Goal: Book appointment/travel/reservation

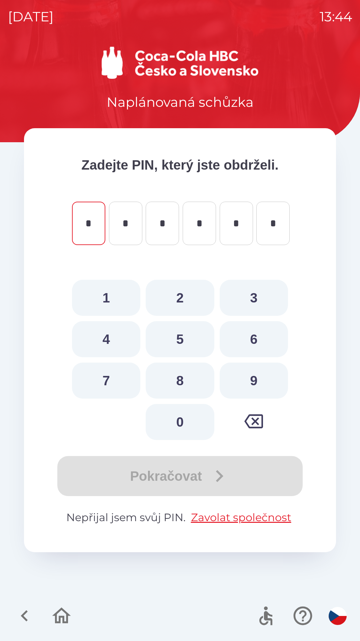
click at [244, 382] on button "9" at bounding box center [254, 380] width 68 height 36
type input "*"
click at [175, 295] on button "2" at bounding box center [180, 298] width 68 height 36
type input "*"
click at [181, 379] on button "8" at bounding box center [180, 380] width 68 height 36
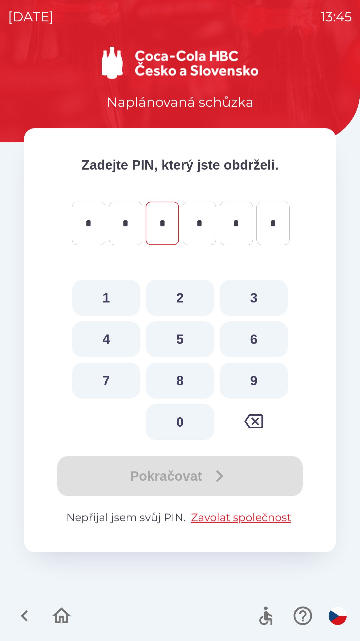
type input "*"
click at [181, 381] on button "8" at bounding box center [180, 380] width 68 height 36
type input "*"
click at [244, 341] on button "6" at bounding box center [254, 339] width 68 height 36
type input "*"
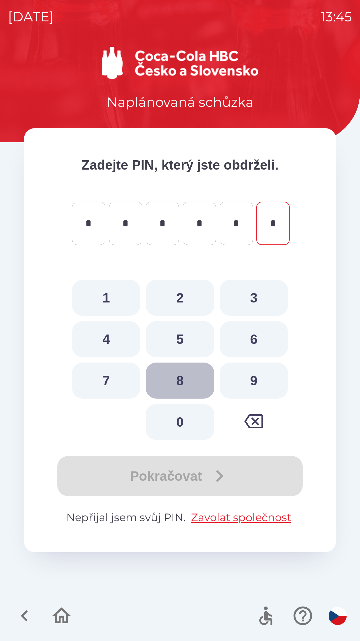
click at [184, 383] on button "8" at bounding box center [180, 380] width 68 height 36
type input "*"
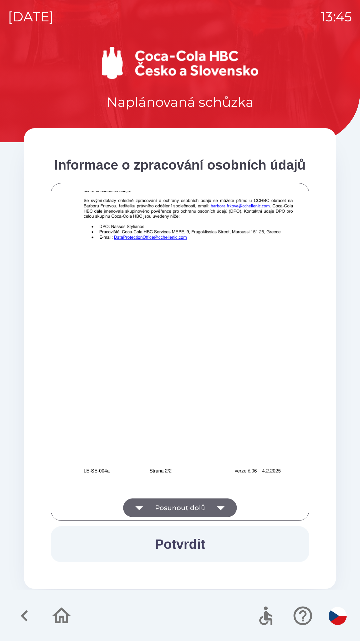
scroll to position [468, 0]
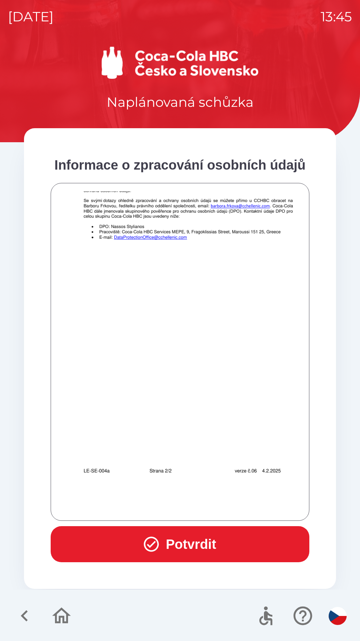
click at [190, 537] on button "Potvrdit" at bounding box center [180, 544] width 259 height 36
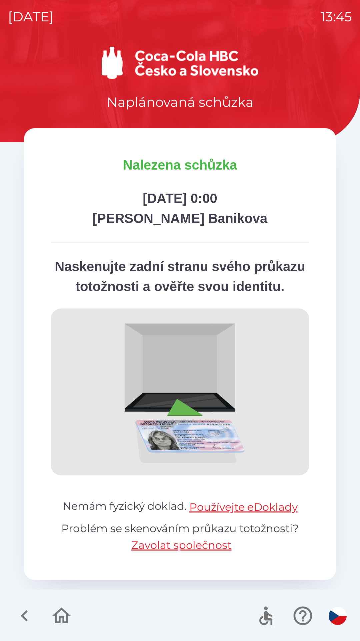
click at [174, 420] on img at bounding box center [180, 391] width 259 height 167
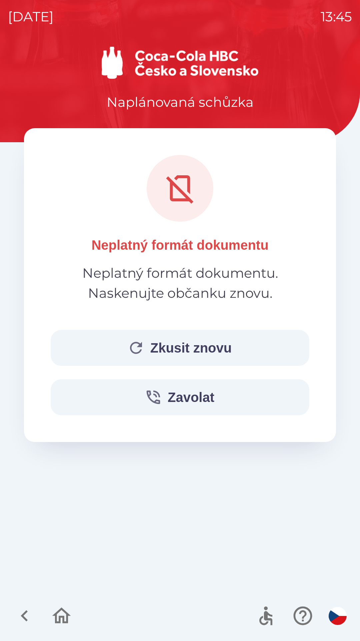
click at [188, 343] on button "Zkusit znovu" at bounding box center [180, 348] width 259 height 36
click at [174, 354] on button "Zkusit znovu" at bounding box center [180, 348] width 259 height 36
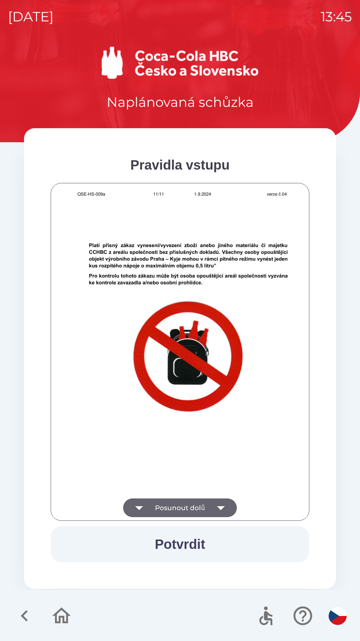
scroll to position [4131, 0]
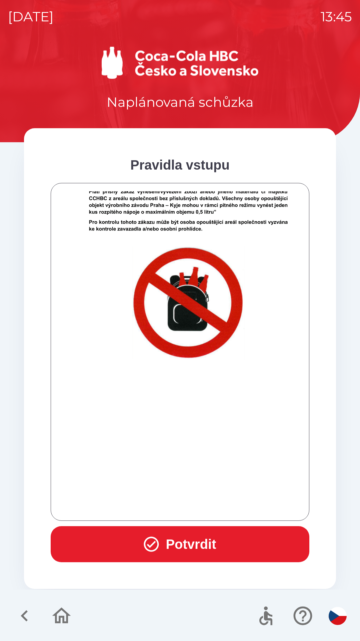
click at [187, 544] on button "Potvrdit" at bounding box center [180, 544] width 259 height 36
